Goal: Information Seeking & Learning: Learn about a topic

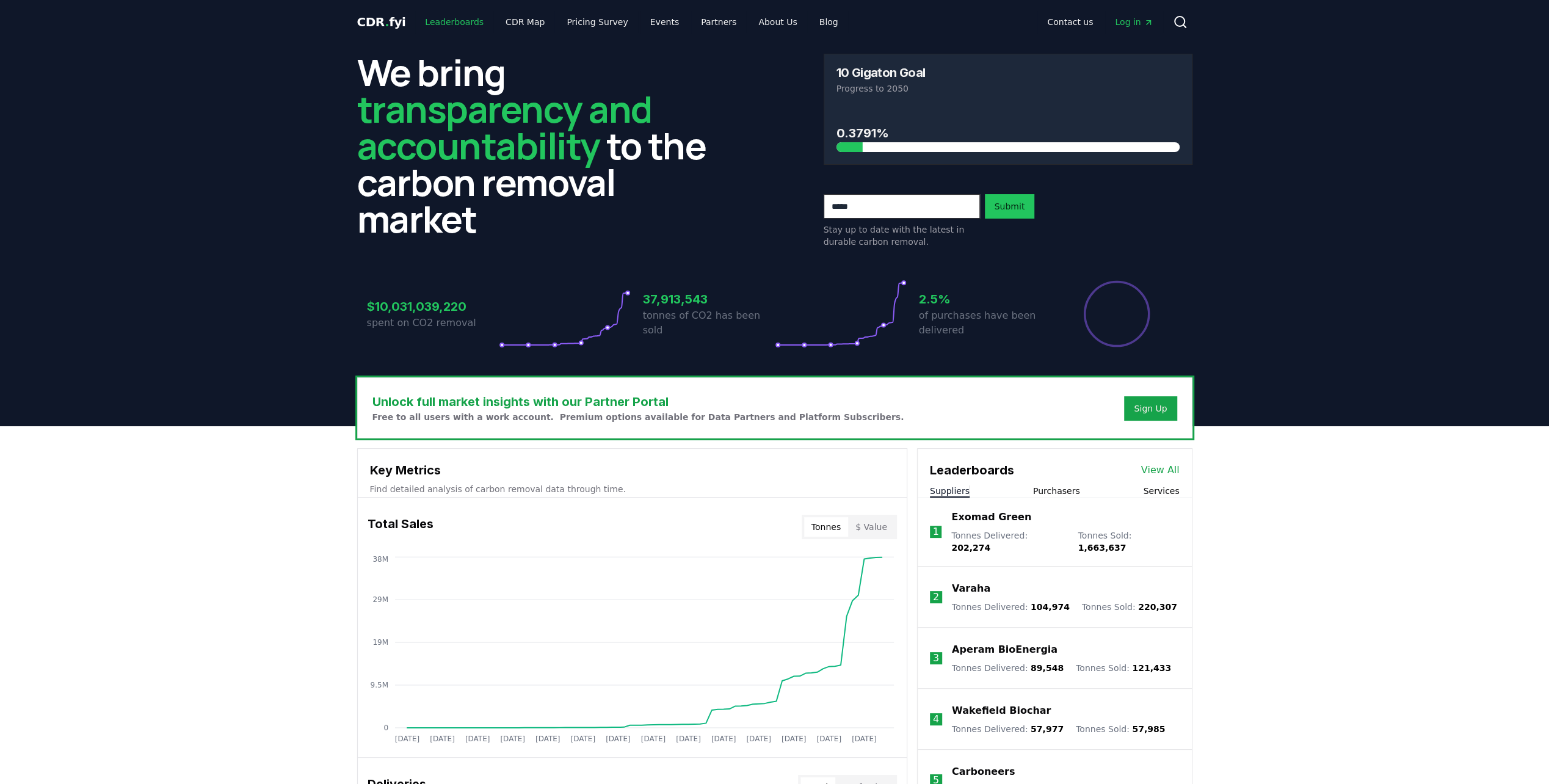
click at [457, 22] on link "Leaderboards" at bounding box center [454, 21] width 78 height 22
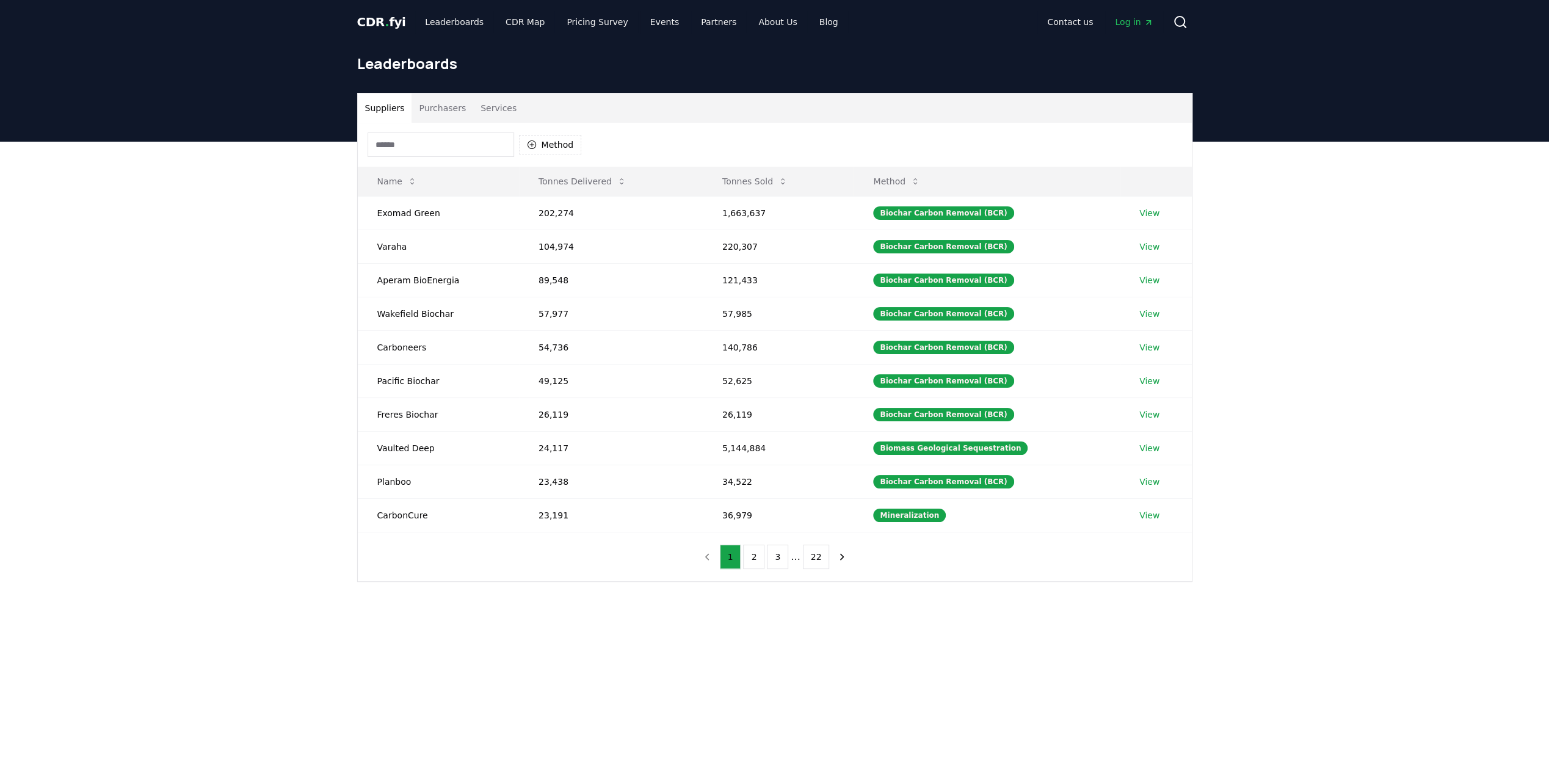
click at [498, 103] on button "Services" at bounding box center [497, 108] width 50 height 29
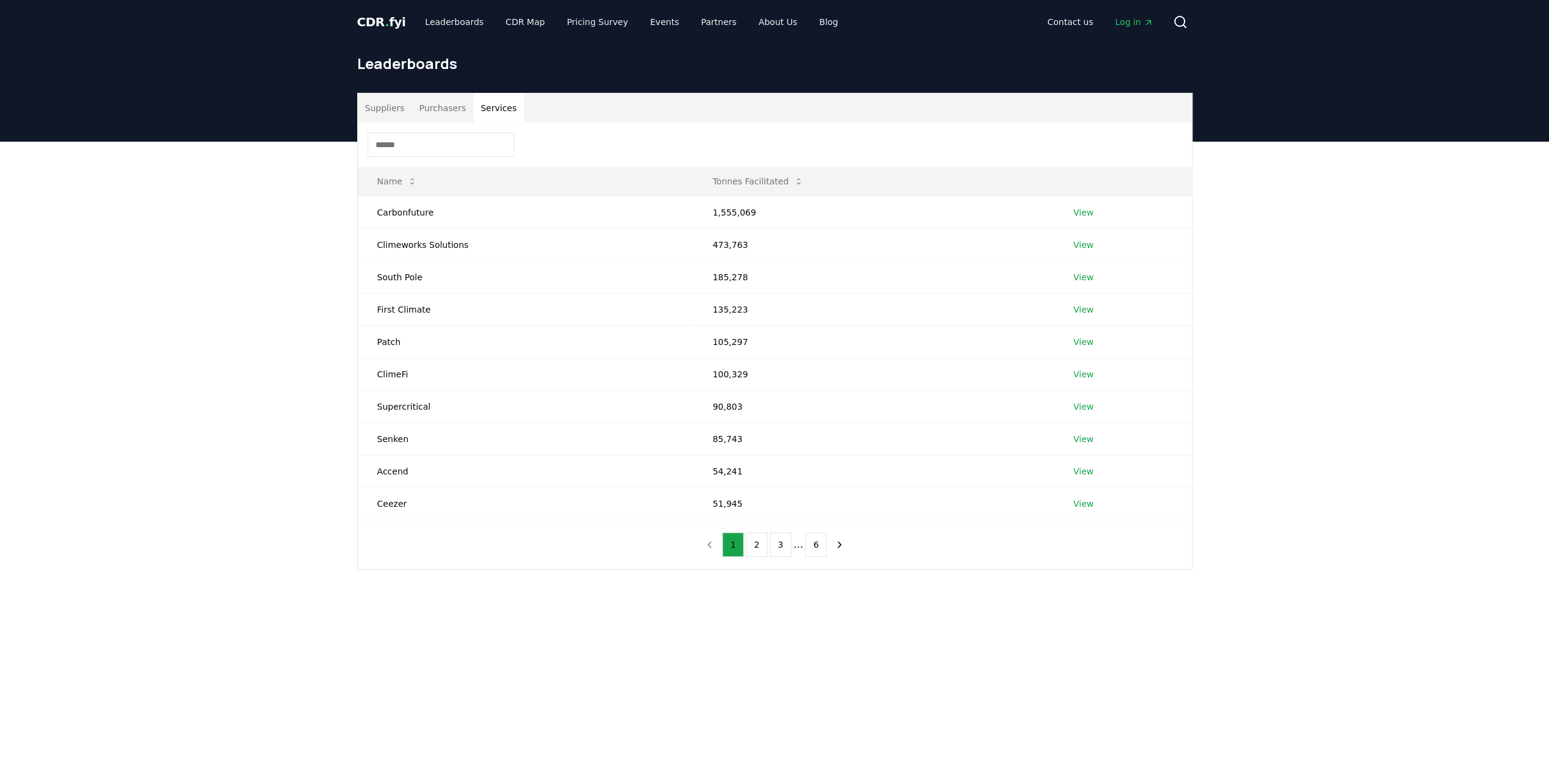
click at [445, 107] on button "Purchasers" at bounding box center [443, 108] width 62 height 29
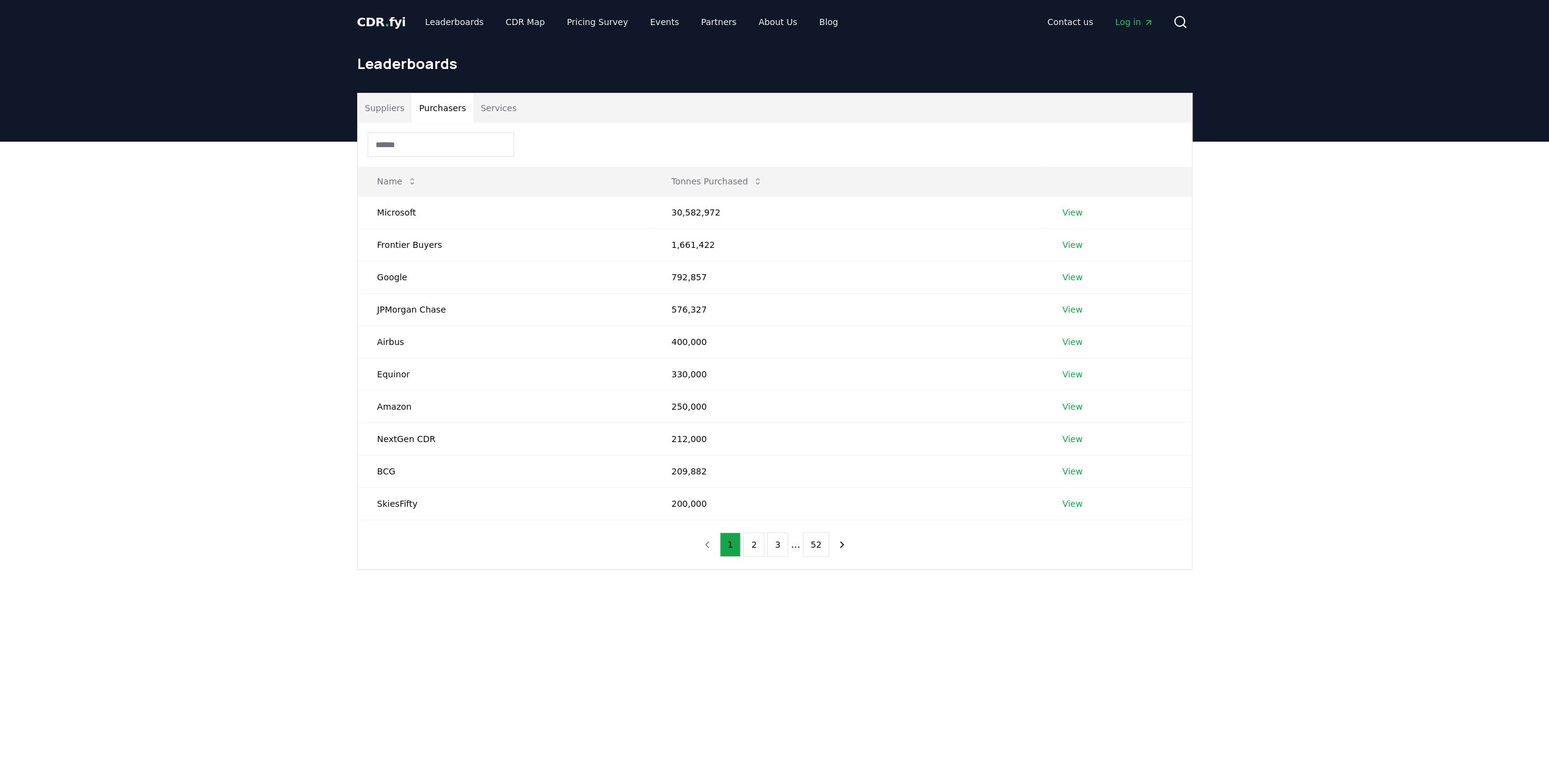
click at [381, 105] on button "Suppliers" at bounding box center [384, 108] width 54 height 29
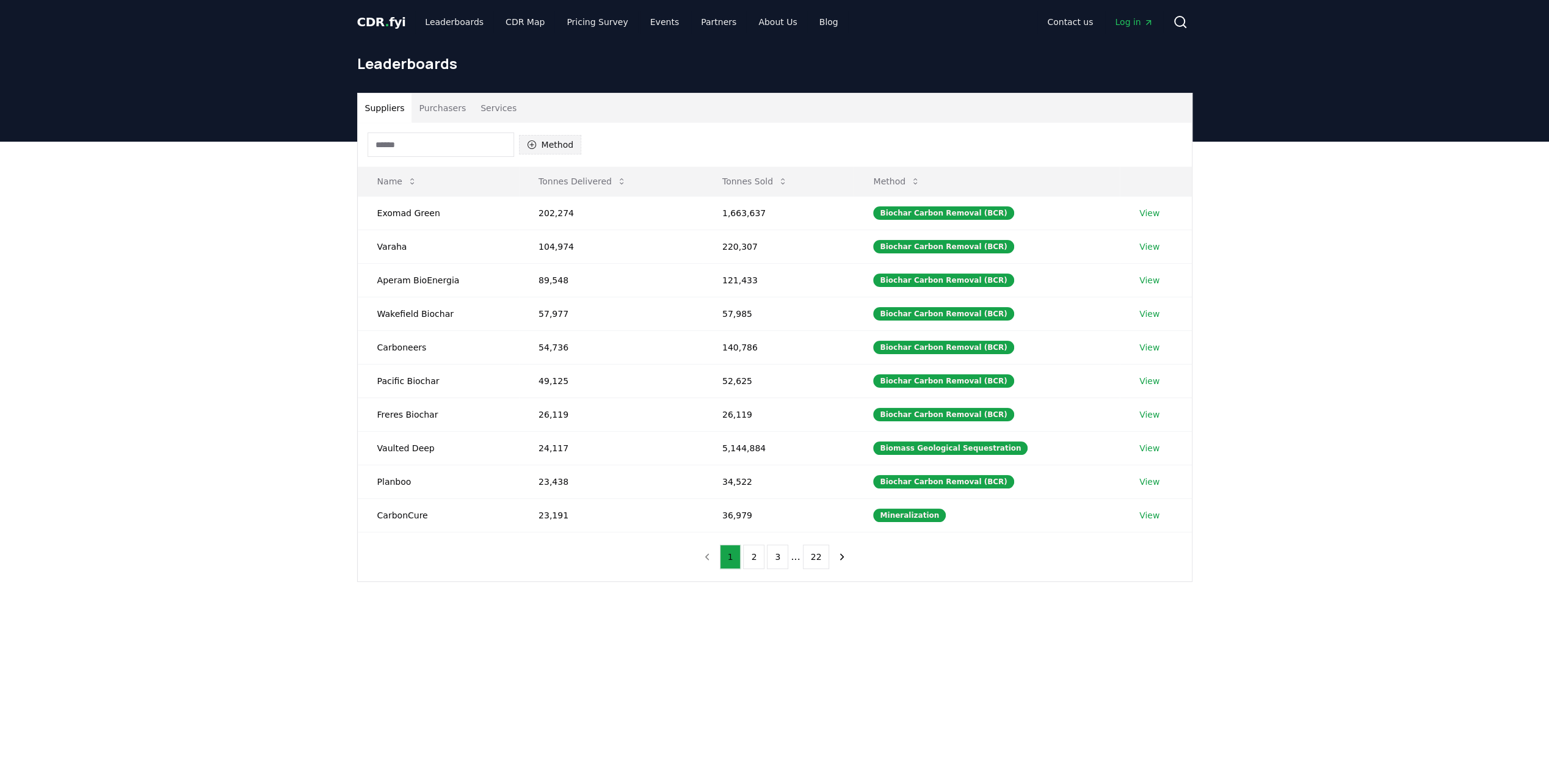
click at [549, 144] on button "Method" at bounding box center [550, 144] width 63 height 19
click at [582, 205] on span "Biochar Carbon Removal (BCR)" at bounding box center [582, 204] width 83 height 25
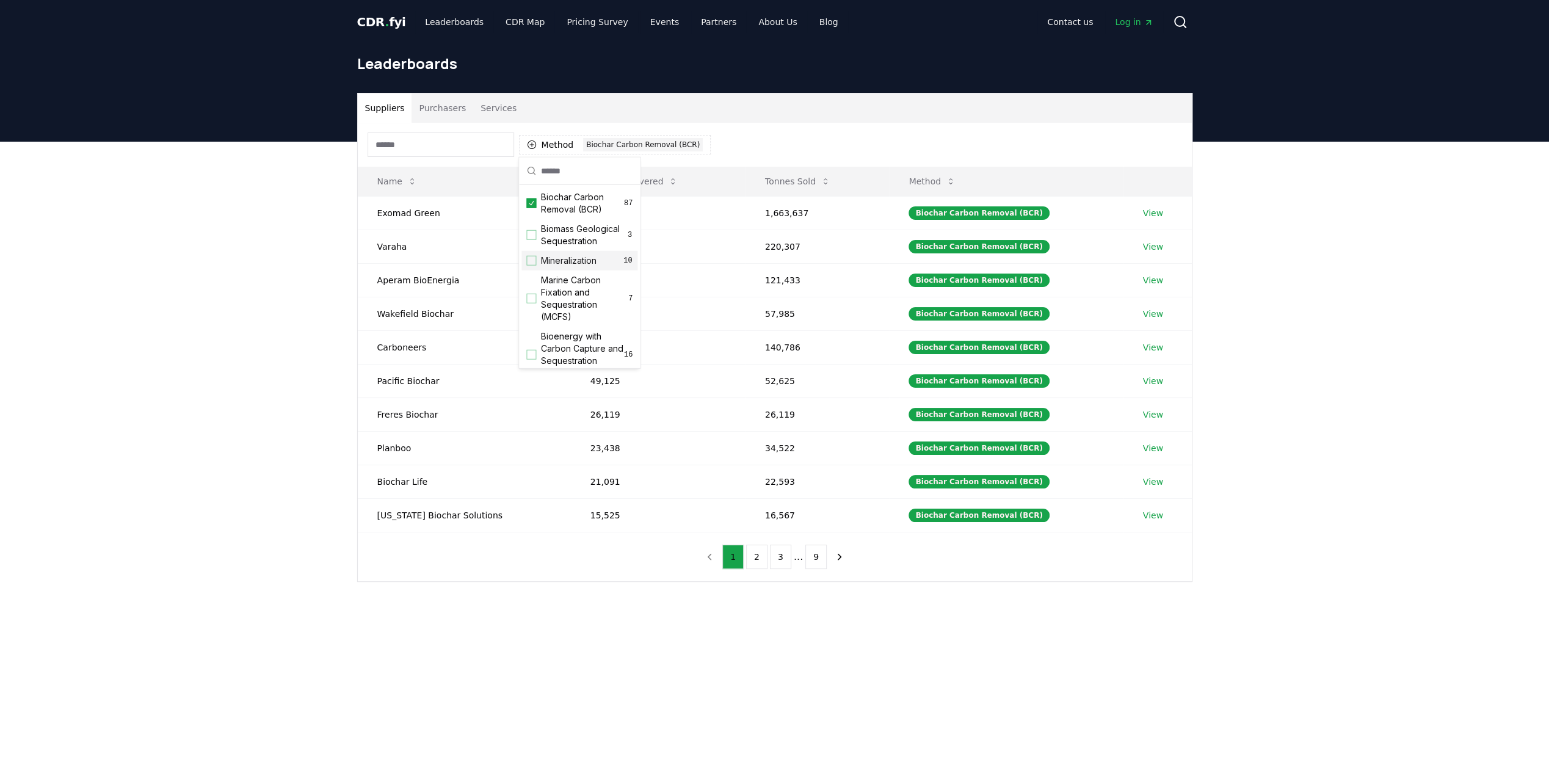
click at [312, 246] on div "Suppliers Purchasers Services Method 1 Biochar Carbon Removal (BCR) Name Tonnes…" at bounding box center [774, 386] width 1549 height 488
click at [268, 275] on div "Suppliers Purchasers Services Method 1 Biochar Carbon Removal (BCR) Name Tonnes…" at bounding box center [774, 386] width 1549 height 488
click at [1149, 210] on link "View" at bounding box center [1152, 213] width 20 height 12
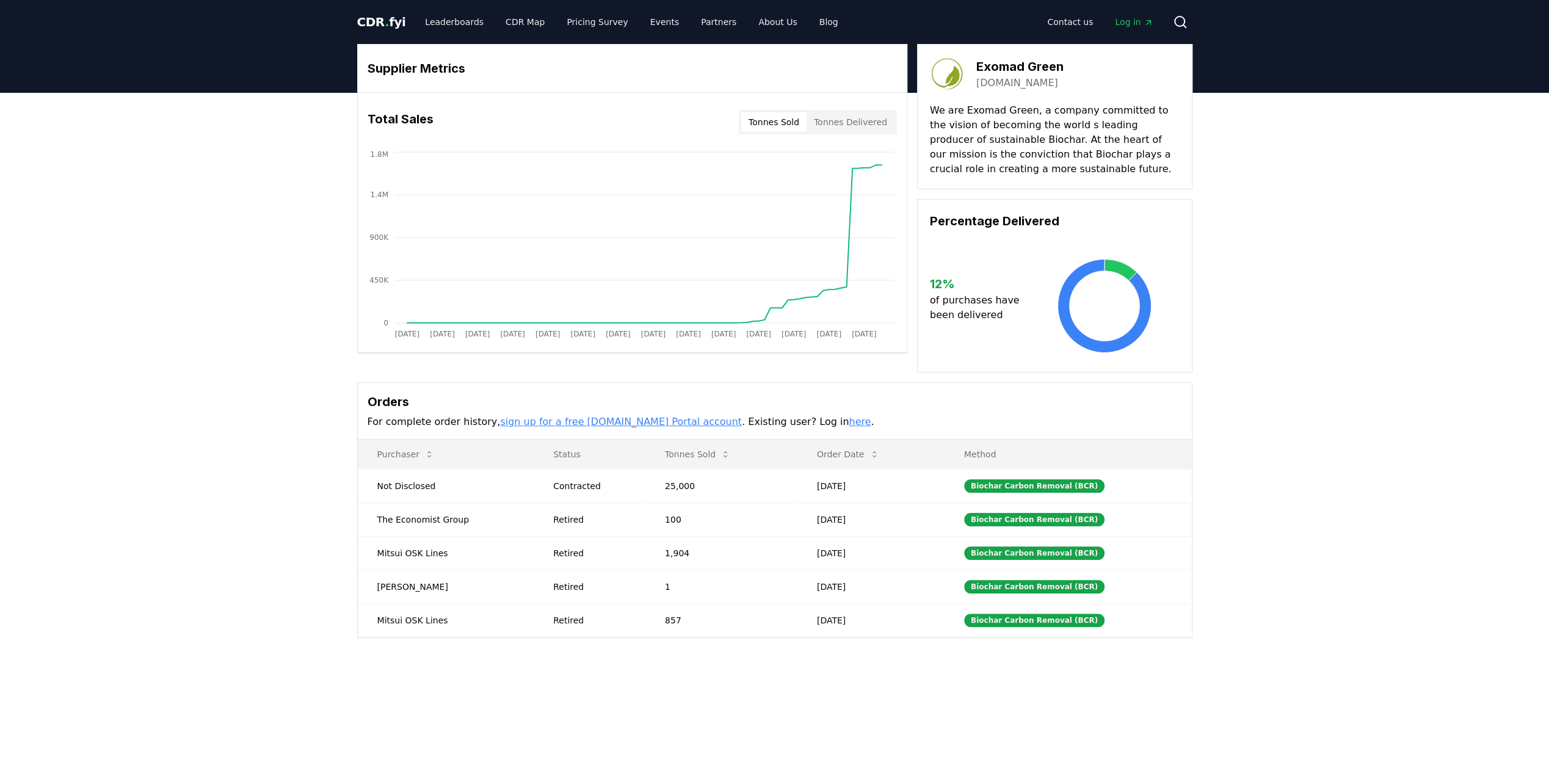
click at [1256, 250] on div "Supplier Metrics Total Sales Tonnes Sold Tonnes Delivered [DATE] [DATE] [DATE] …" at bounding box center [774, 389] width 1549 height 594
click at [444, 70] on h3 "Supplier Metrics" at bounding box center [632, 68] width 529 height 19
click at [233, 197] on div "Supplier Metrics Total Sales Tonnes Sold Tonnes Delivered Jan 2019 Jul 2019 Jan…" at bounding box center [774, 389] width 1549 height 594
click at [272, 320] on div "Supplier Metrics Total Sales Tonnes Sold Tonnes Delivered Jan 2019 Jul 2019 Jan…" at bounding box center [774, 389] width 1549 height 594
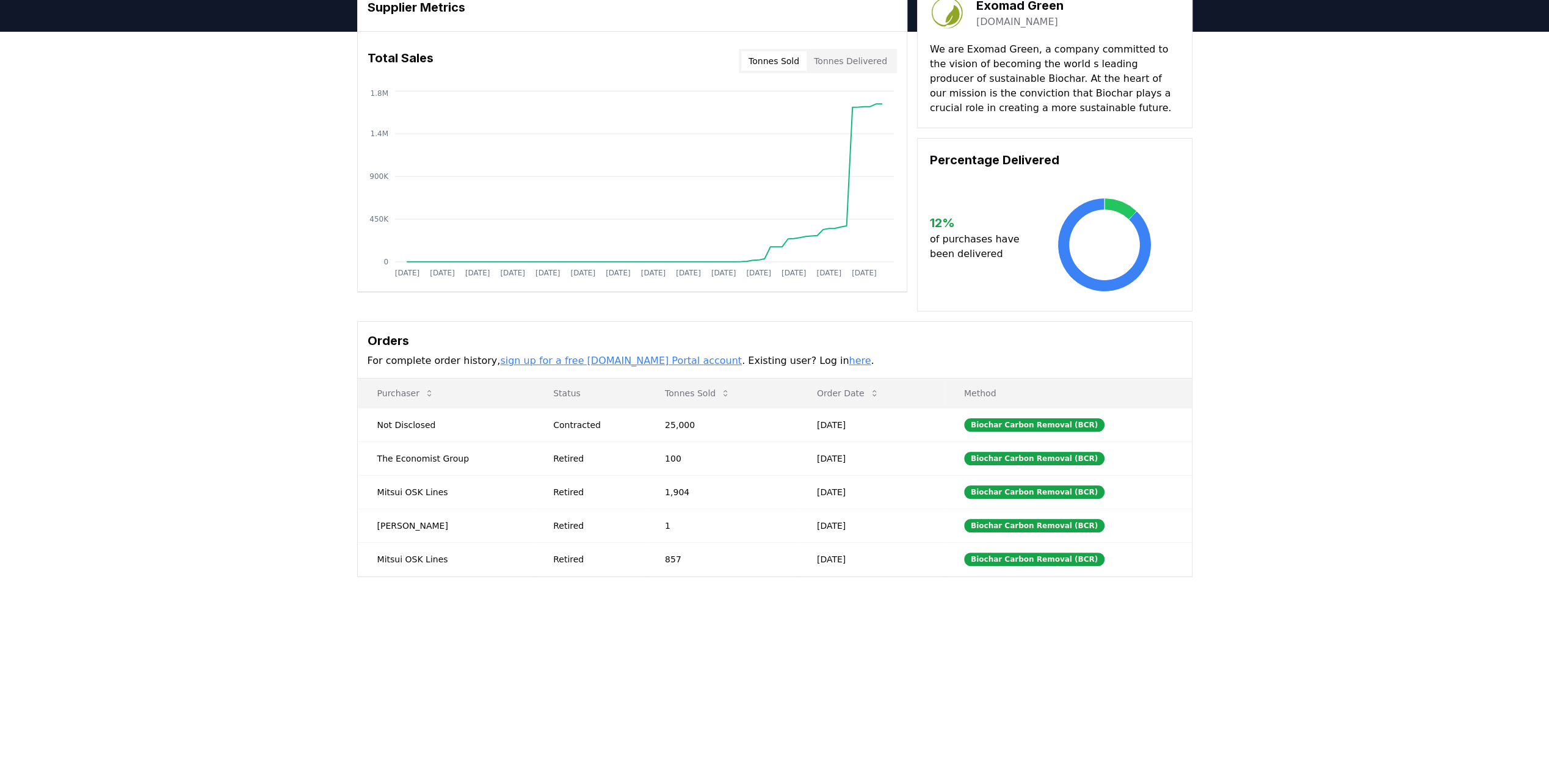
click at [1229, 445] on div "Supplier Metrics Total Sales Tonnes Sold Tonnes Delivered Jan 2019 Jul 2019 Jan…" at bounding box center [774, 328] width 1549 height 594
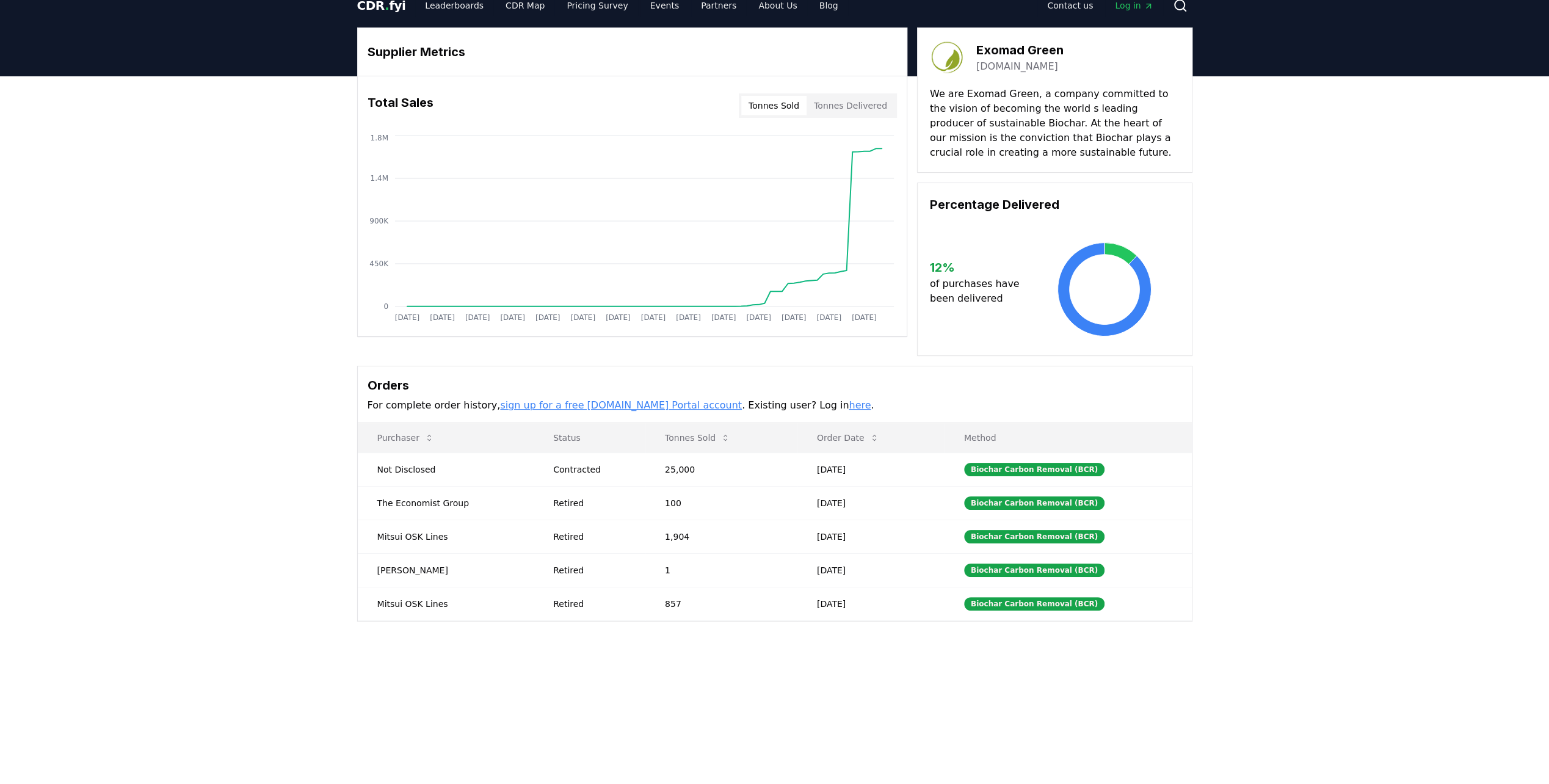
scroll to position [0, 0]
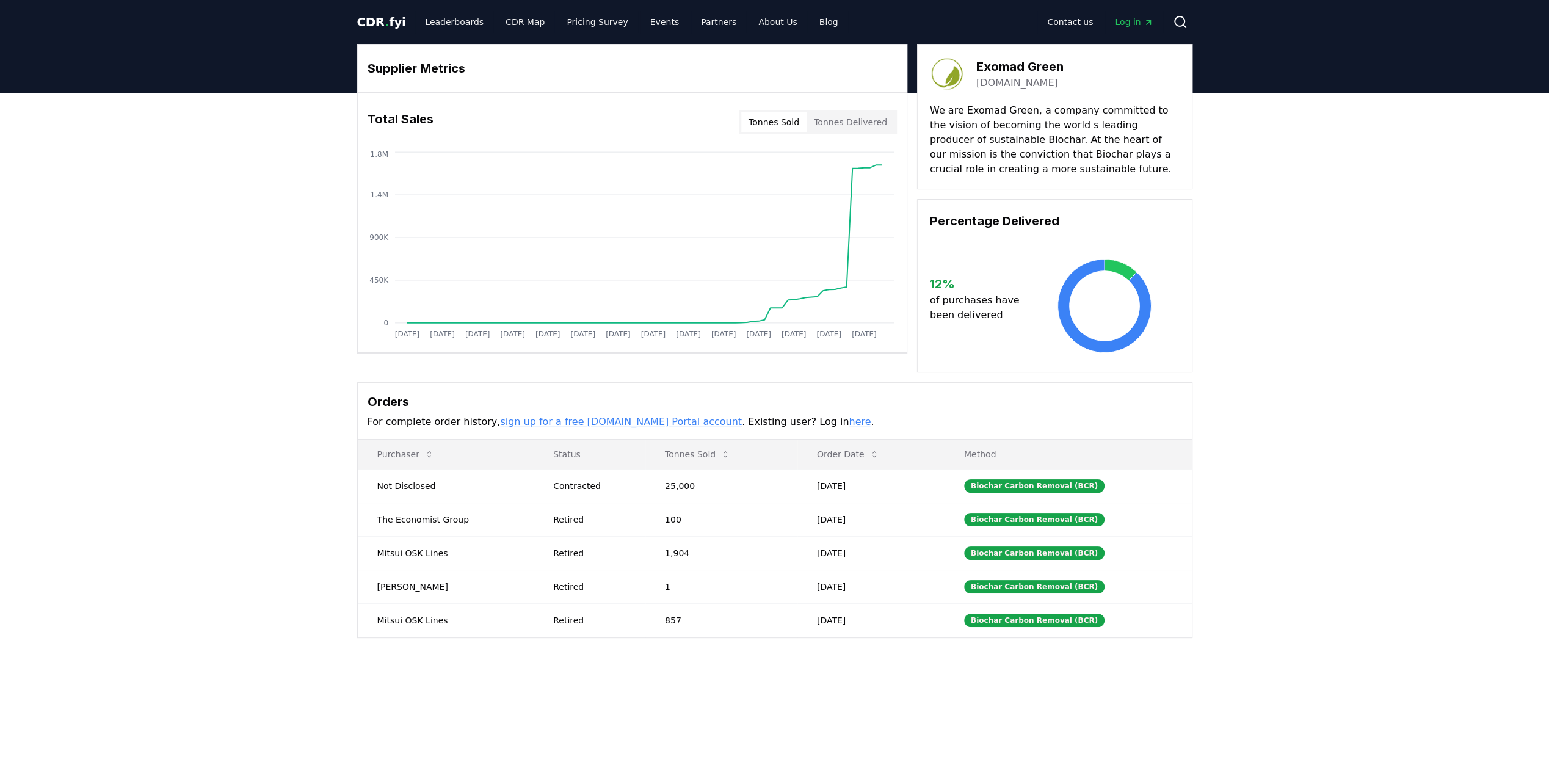
click at [1045, 133] on p "We are Exomad Green, a company committed to the vision of becoming the world s …" at bounding box center [1054, 140] width 250 height 73
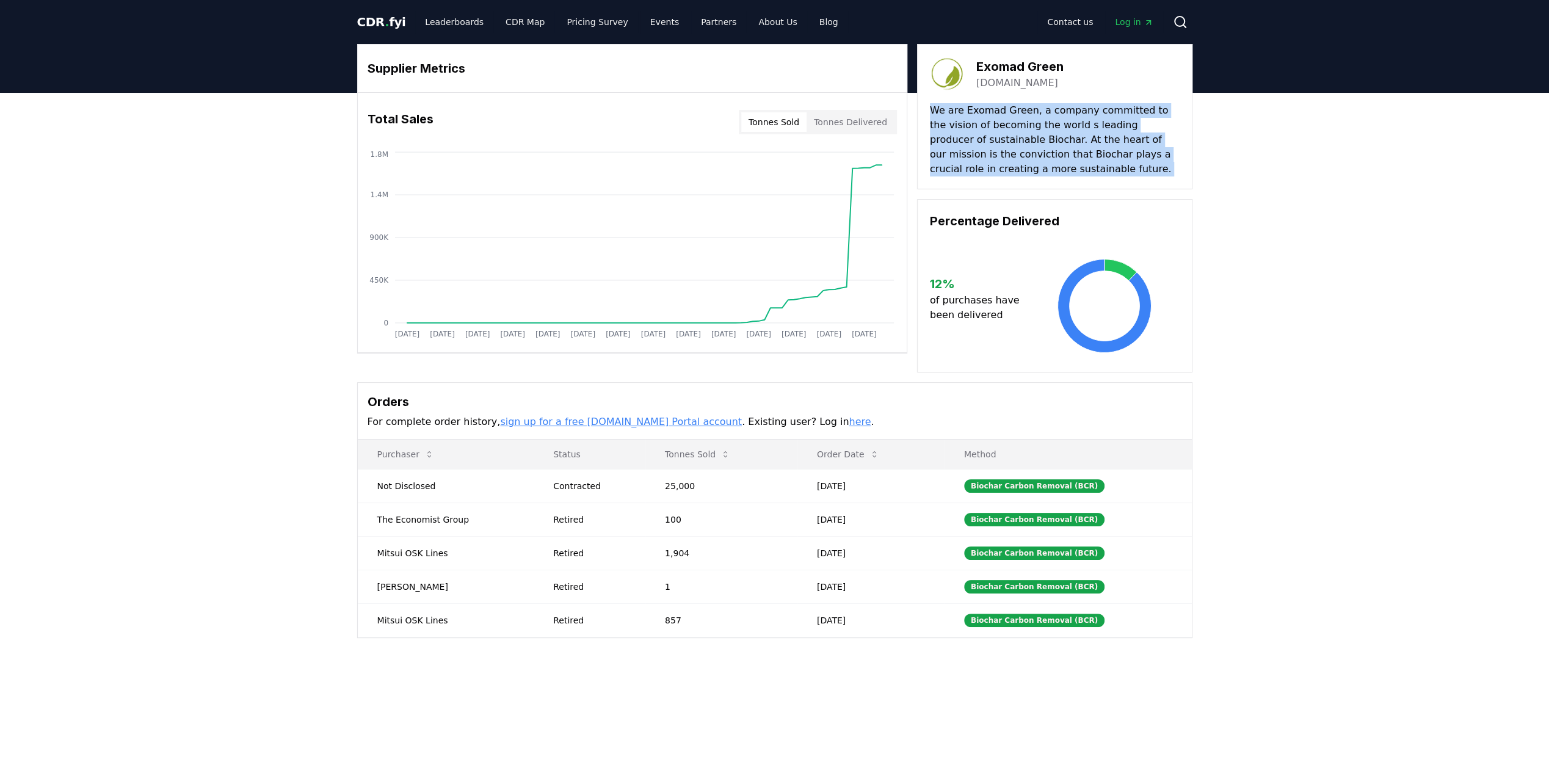
click at [1045, 133] on p "We are Exomad Green, a company committed to the vision of becoming the world s …" at bounding box center [1054, 140] width 250 height 73
drag, startPoint x: 1045, startPoint y: 133, endPoint x: 1060, endPoint y: 133, distance: 15.0
click at [1060, 133] on p "We are Exomad Green, a company committed to the vision of becoming the world s …" at bounding box center [1054, 140] width 250 height 73
click at [1063, 136] on p "We are Exomad Green, a company committed to the vision of becoming the world s …" at bounding box center [1054, 140] width 250 height 73
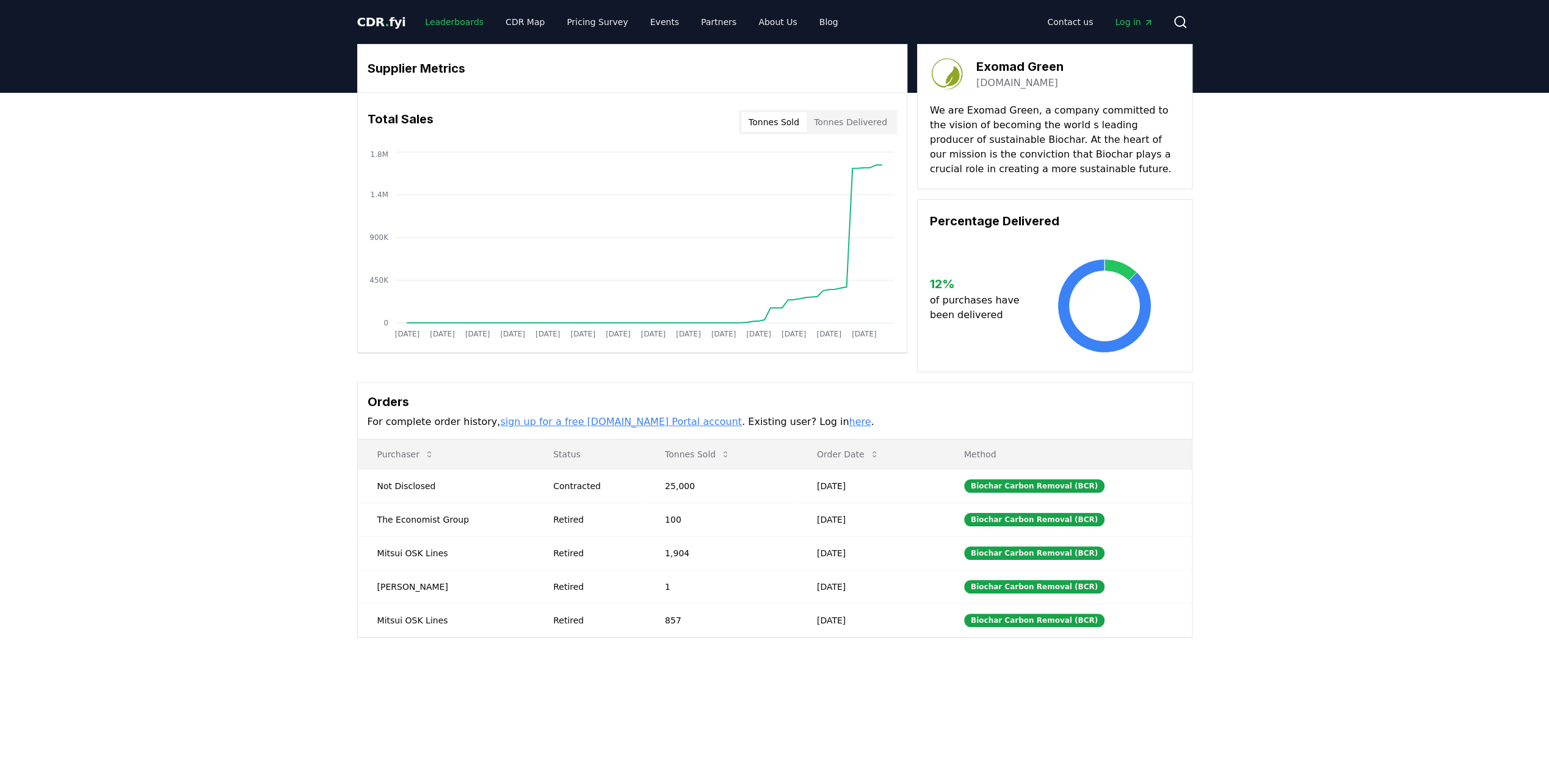
click at [460, 23] on link "Leaderboards" at bounding box center [454, 21] width 78 height 22
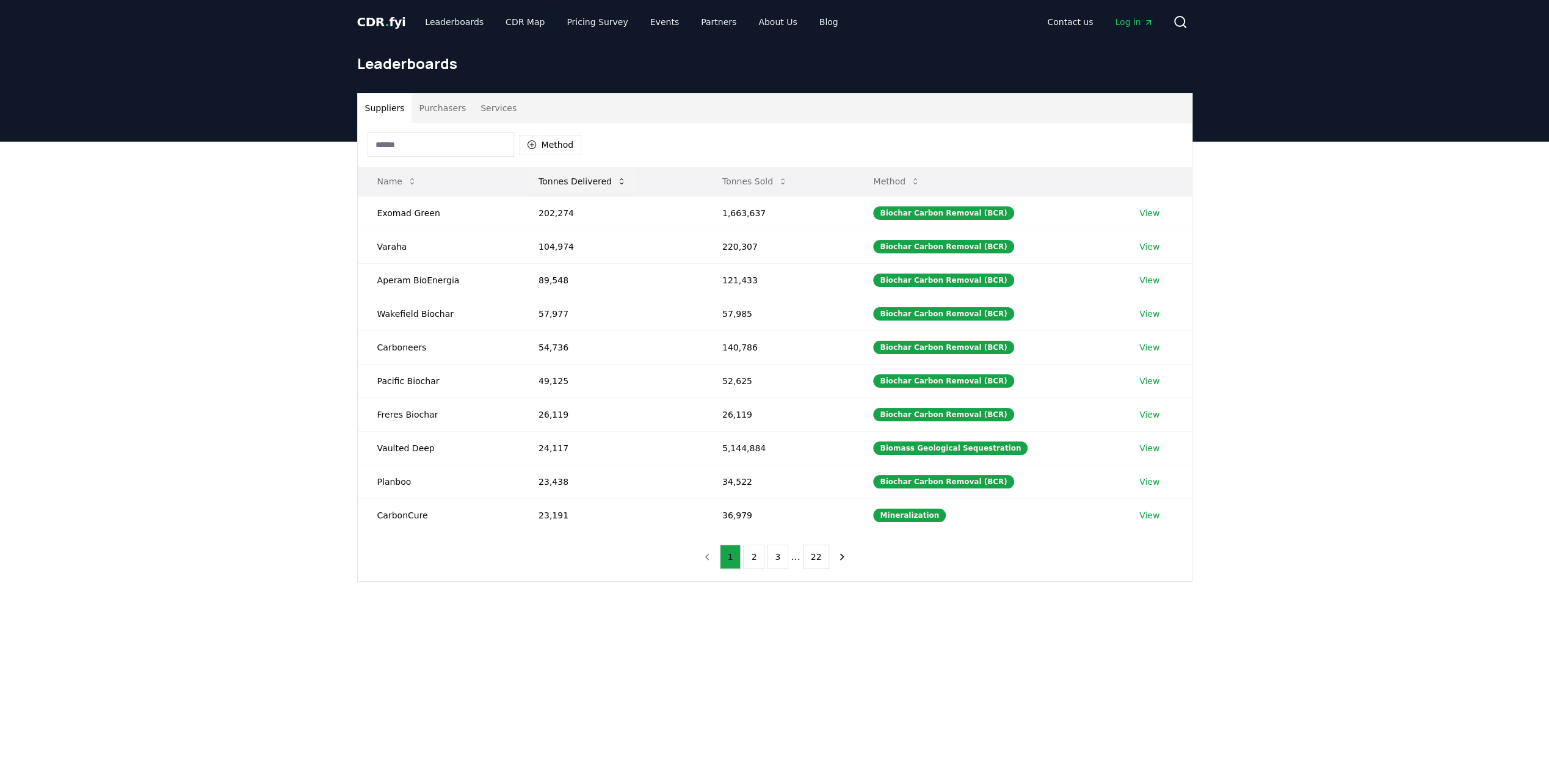
click at [558, 184] on button "Tonnes Delivered" at bounding box center [582, 181] width 107 height 25
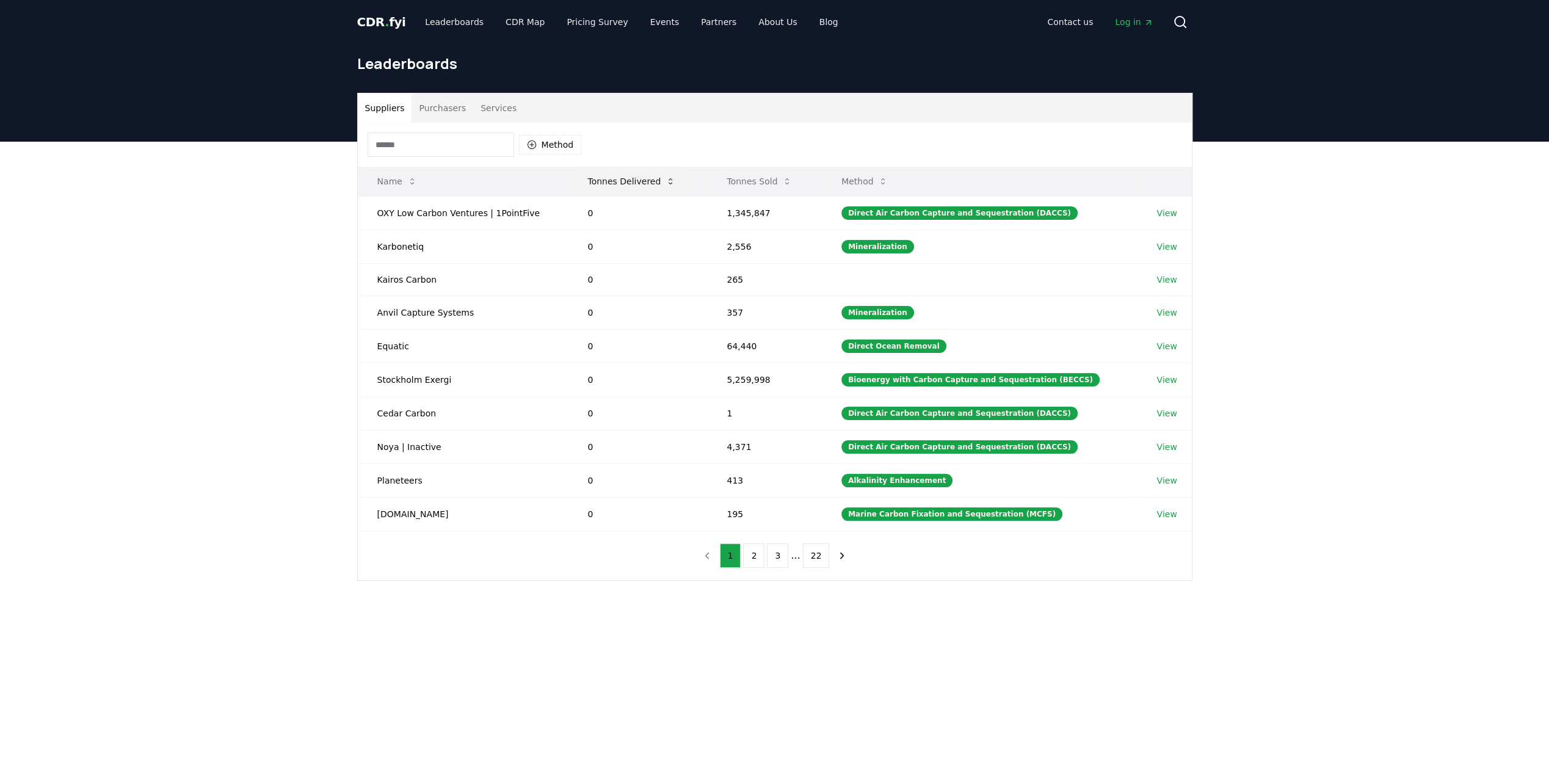
click at [599, 186] on button "Tonnes Delivered" at bounding box center [630, 181] width 107 height 25
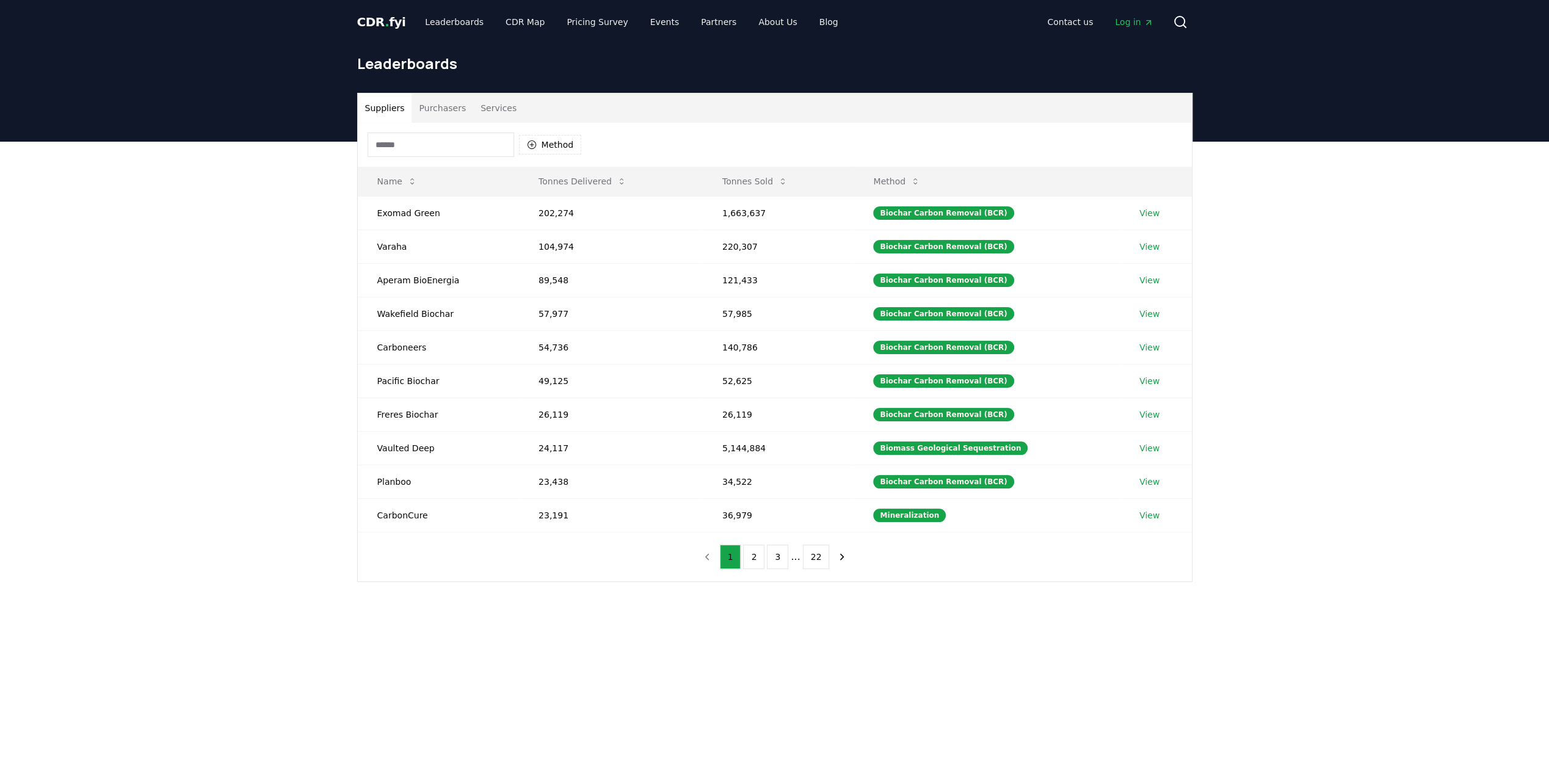
click at [302, 286] on div "Suppliers Purchasers Services Method Name Tonnes Delivered Tonnes Sold Method E…" at bounding box center [774, 386] width 1549 height 488
click at [334, 274] on div "Suppliers Purchasers Services Method Name Tonnes Delivered Tonnes Sold Method E…" at bounding box center [774, 386] width 1549 height 488
click at [508, 22] on link "CDR Map" at bounding box center [525, 21] width 58 height 22
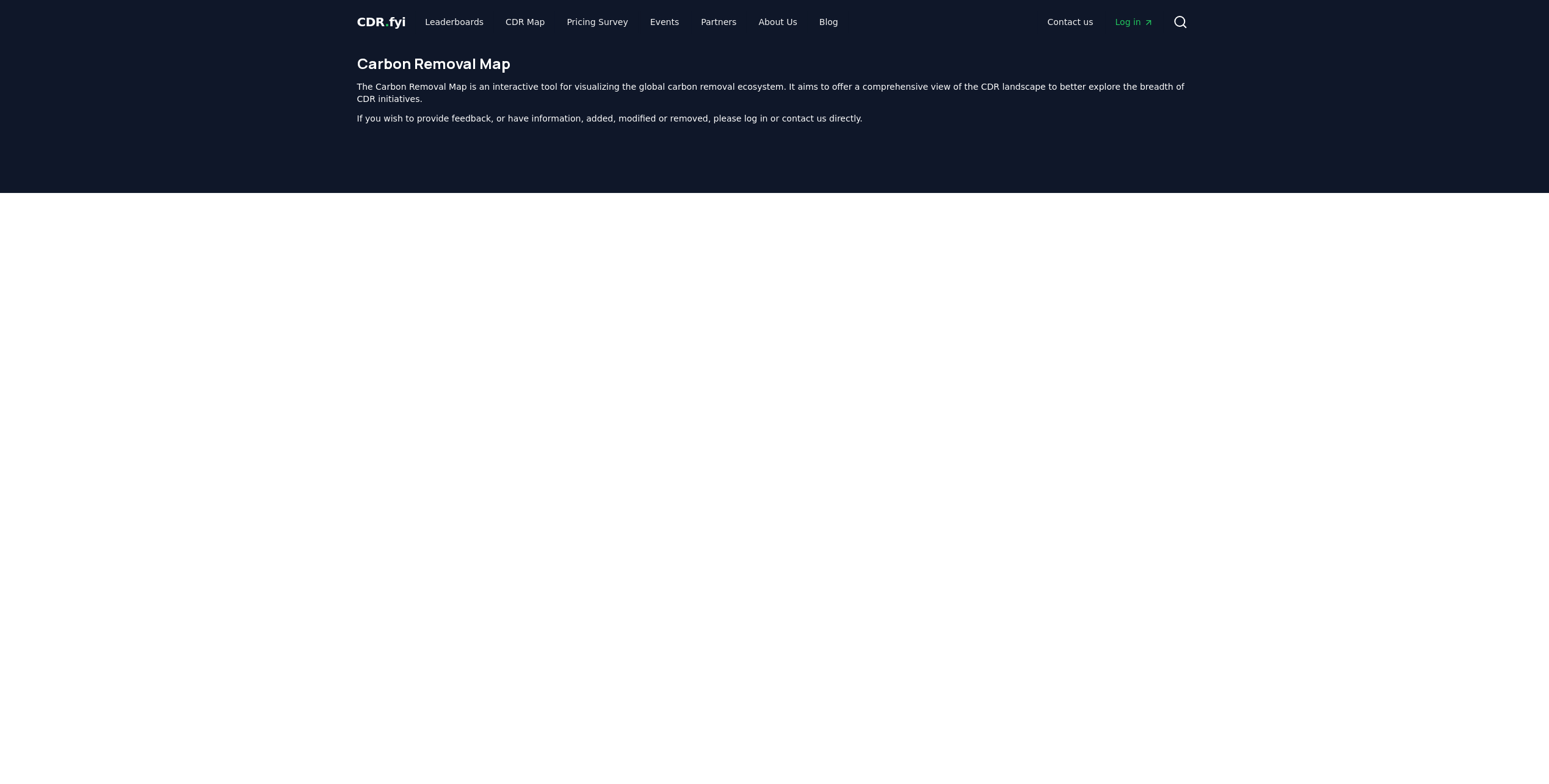
scroll to position [376, 0]
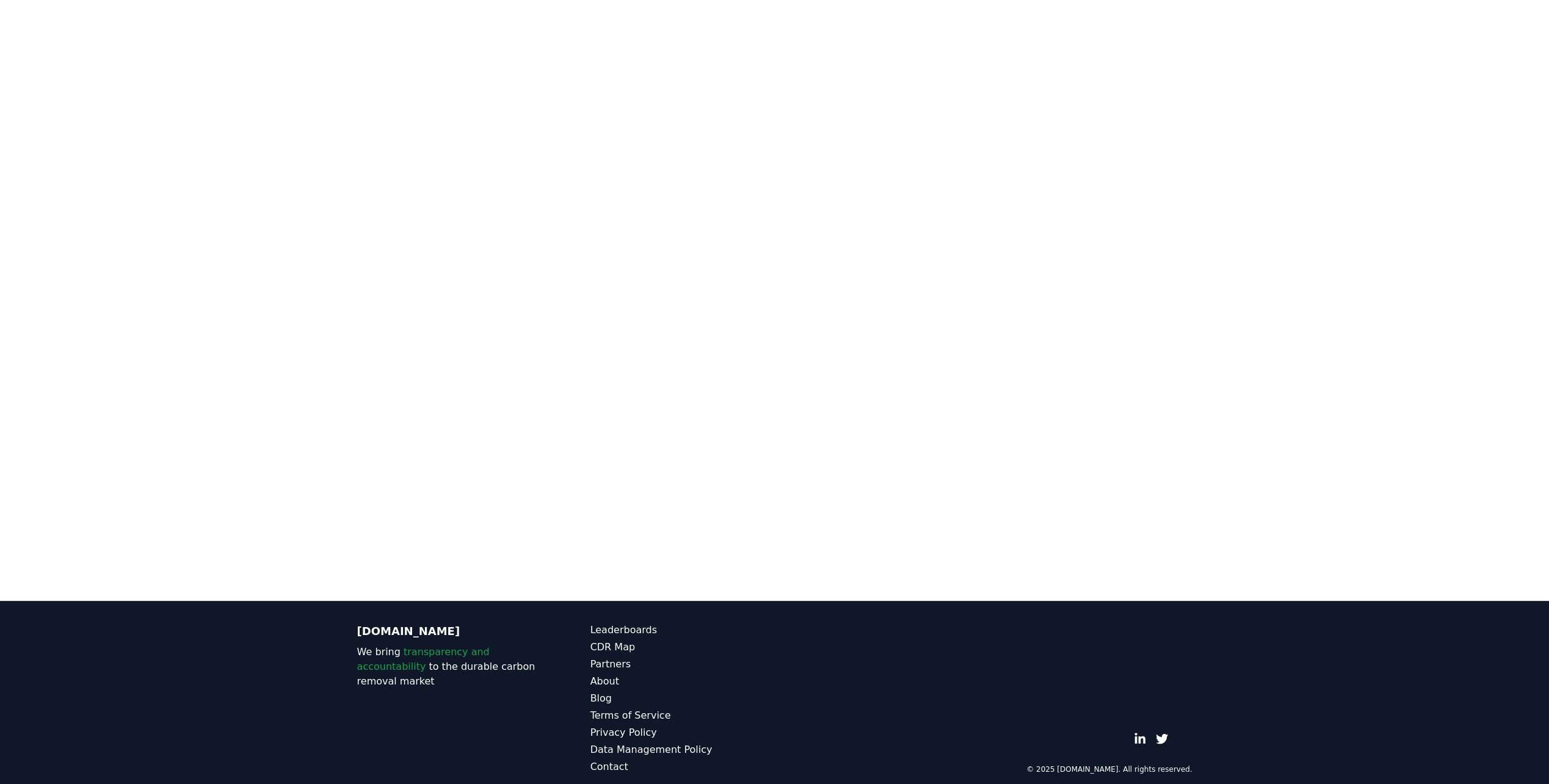
drag, startPoint x: 1247, startPoint y: 299, endPoint x: 1268, endPoint y: 280, distance: 28.3
click at [1248, 299] on div at bounding box center [774, 122] width 1549 height 611
drag, startPoint x: 1258, startPoint y: 185, endPoint x: 1271, endPoint y: 239, distance: 55.5
drag, startPoint x: 1271, startPoint y: 239, endPoint x: 1295, endPoint y: 245, distance: 24.7
click at [1295, 246] on div at bounding box center [774, 122] width 1549 height 611
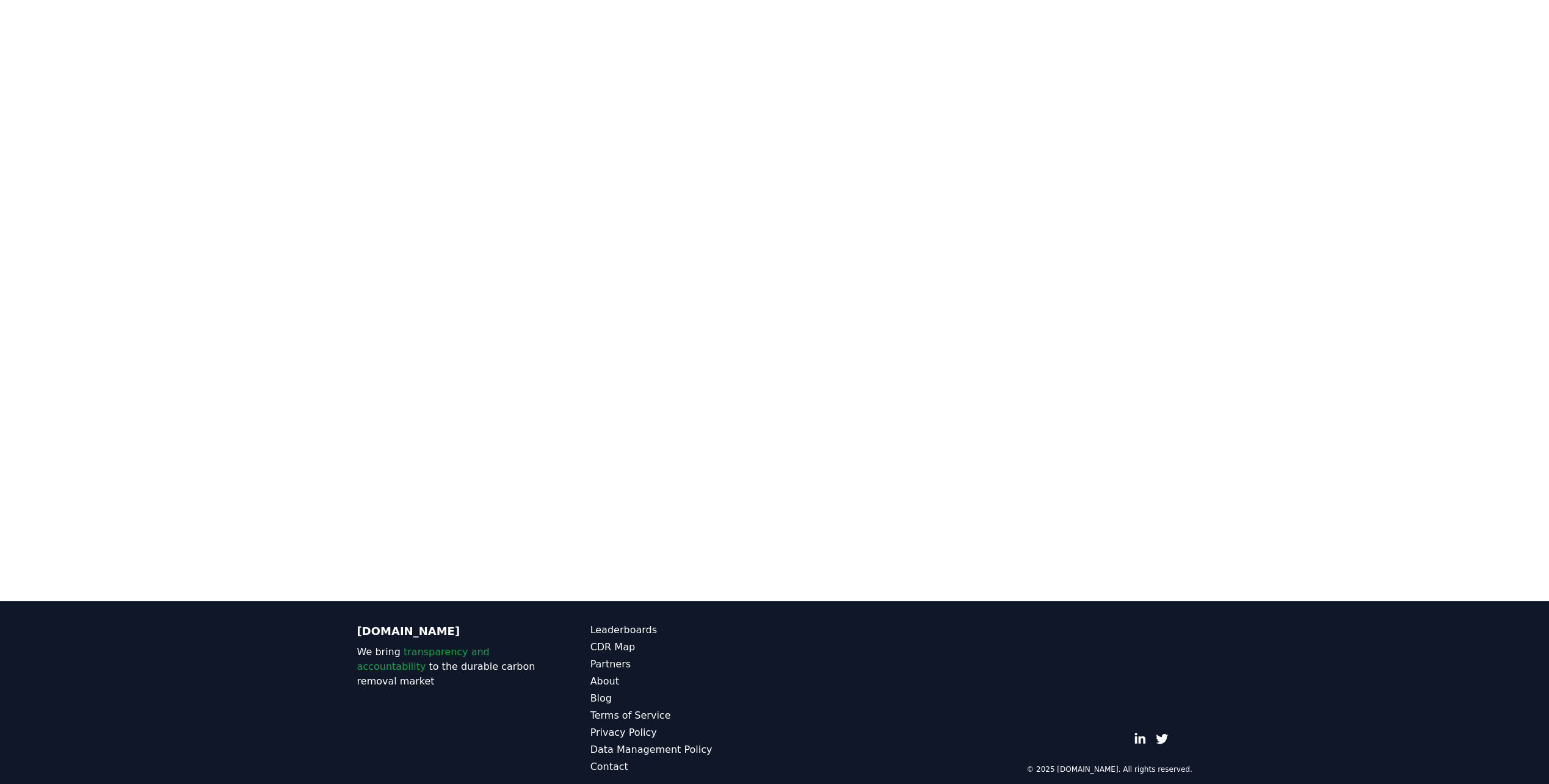
drag, startPoint x: 1277, startPoint y: 150, endPoint x: 1283, endPoint y: 175, distance: 25.7
click at [1287, 176] on div at bounding box center [774, 122] width 1549 height 611
